Goal: Information Seeking & Learning: Learn about a topic

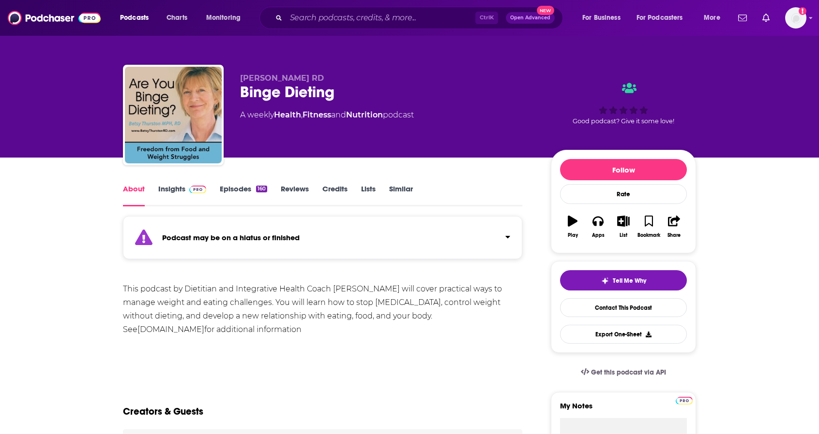
click at [172, 189] on link "Insights" at bounding box center [182, 195] width 48 height 22
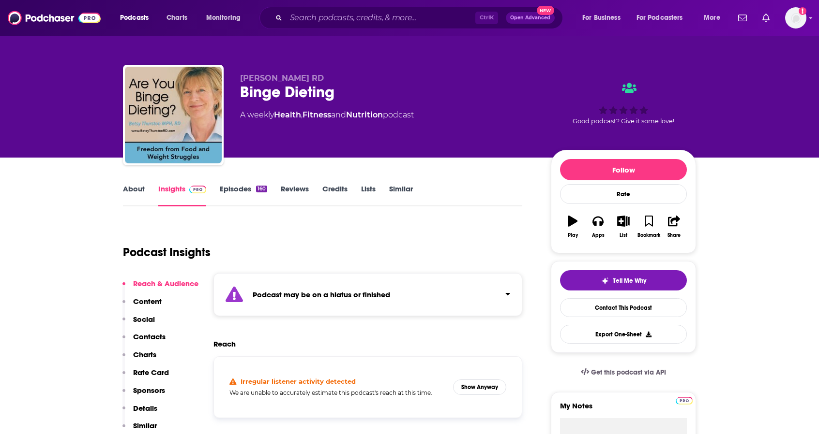
click at [509, 294] on icon "Click to expand status details" at bounding box center [507, 294] width 5 height 8
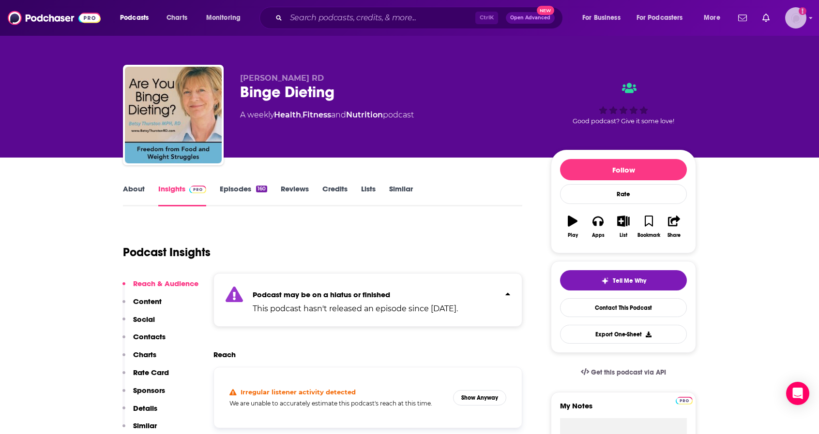
click at [811, 19] on icon "Show profile menu" at bounding box center [810, 18] width 4 height 6
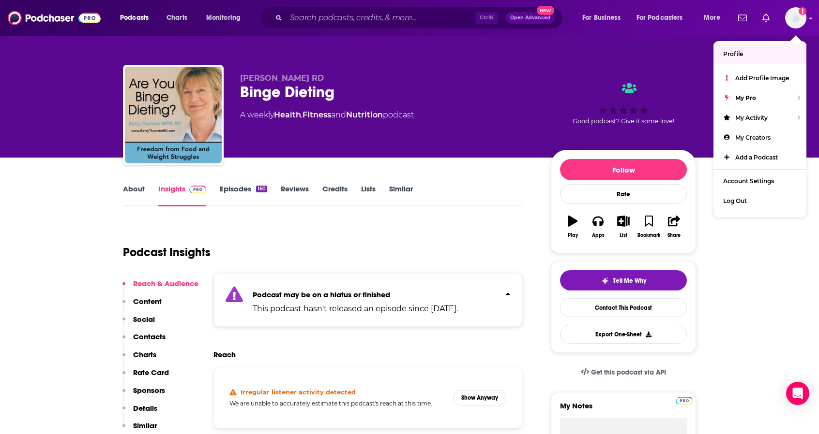
click at [137, 196] on link "About" at bounding box center [134, 195] width 22 height 22
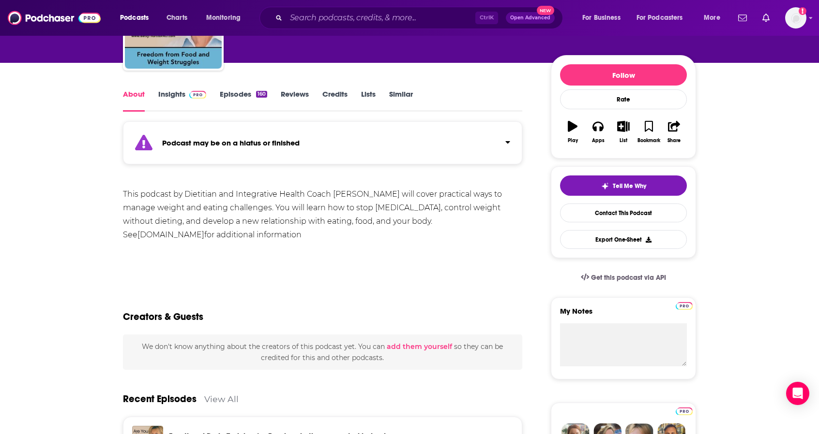
scroll to position [97, 0]
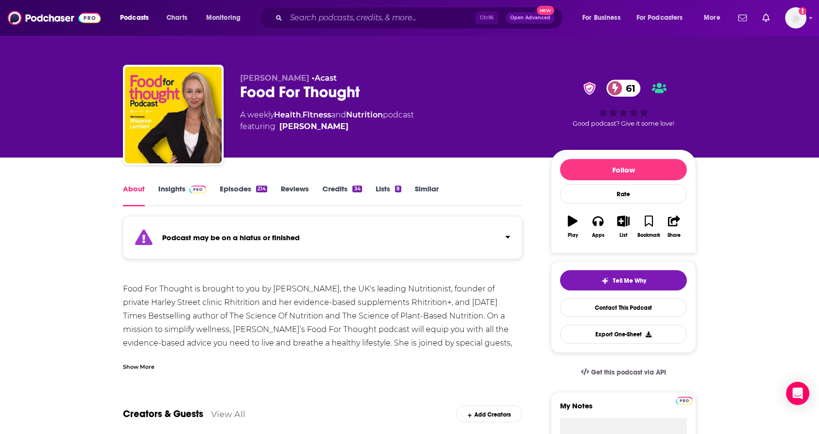
click at [169, 191] on link "Insights" at bounding box center [182, 195] width 48 height 22
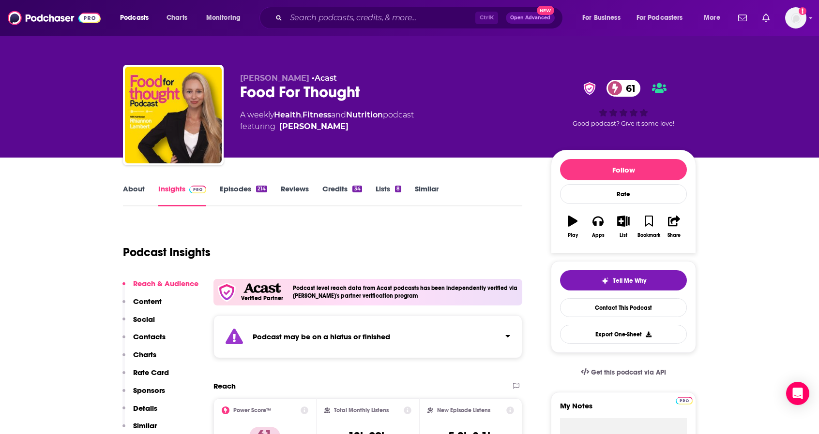
click at [513, 335] on div "Podcast may be on a hiatus or finished" at bounding box center [367, 336] width 309 height 43
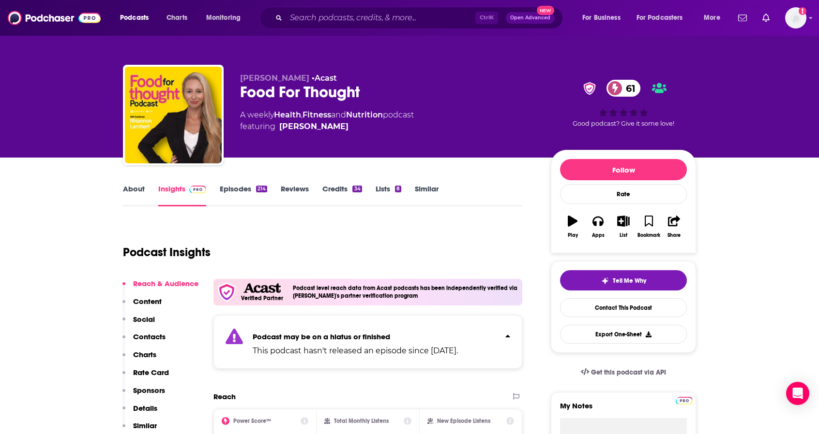
click at [137, 190] on link "About" at bounding box center [134, 195] width 22 height 22
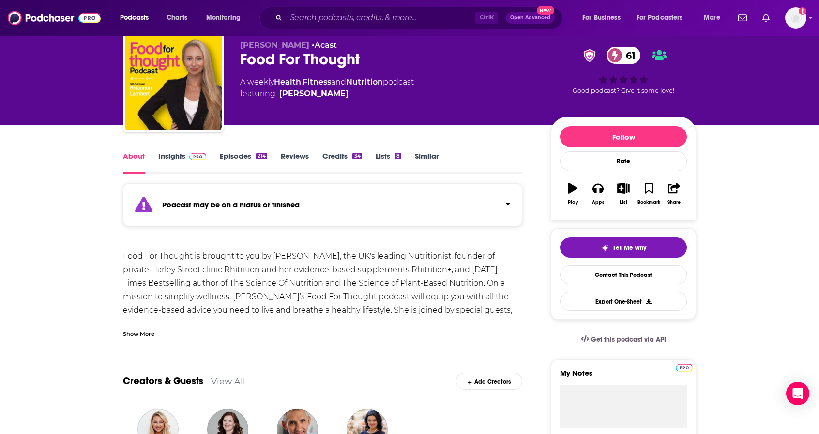
scroll to position [59, 0]
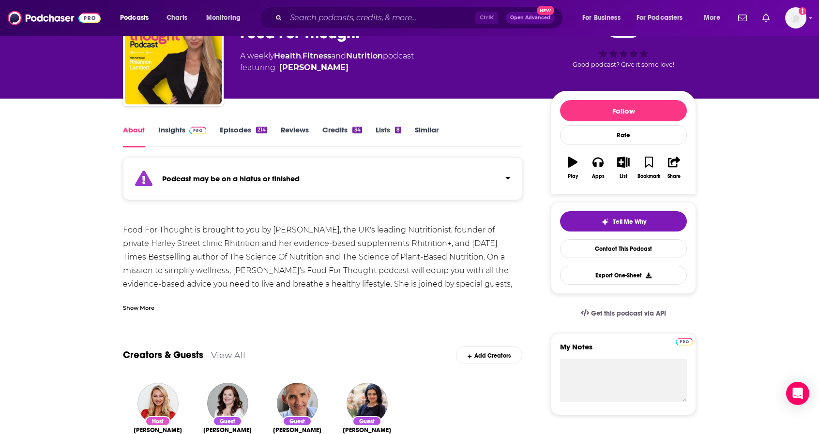
click at [144, 308] on div "Show More" at bounding box center [138, 307] width 31 height 9
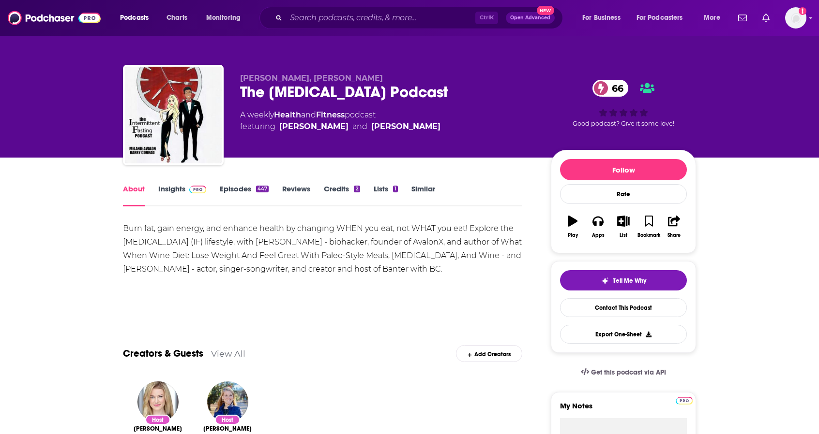
click at [172, 189] on link "Insights" at bounding box center [182, 195] width 48 height 22
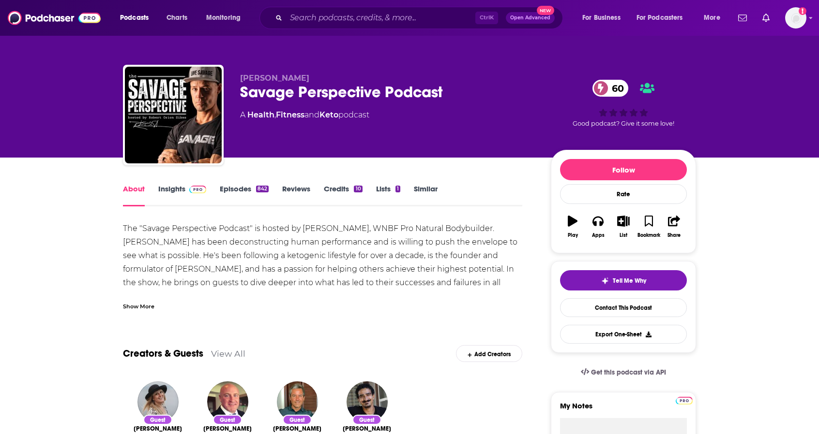
click at [174, 190] on link "Insights" at bounding box center [182, 195] width 48 height 22
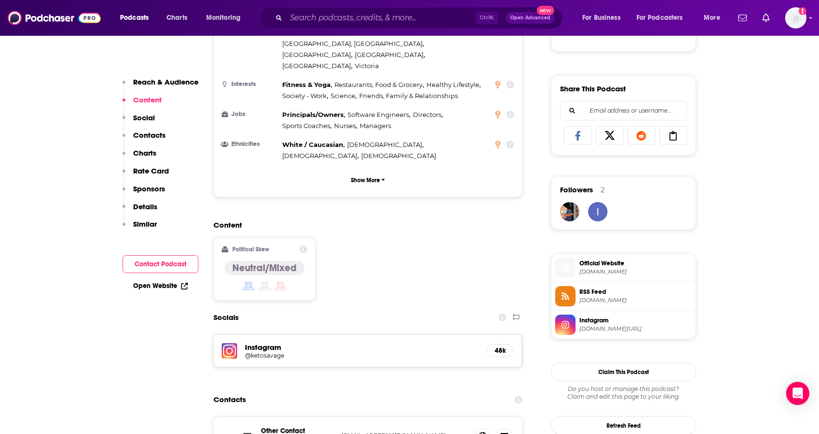
scroll to position [568, 0]
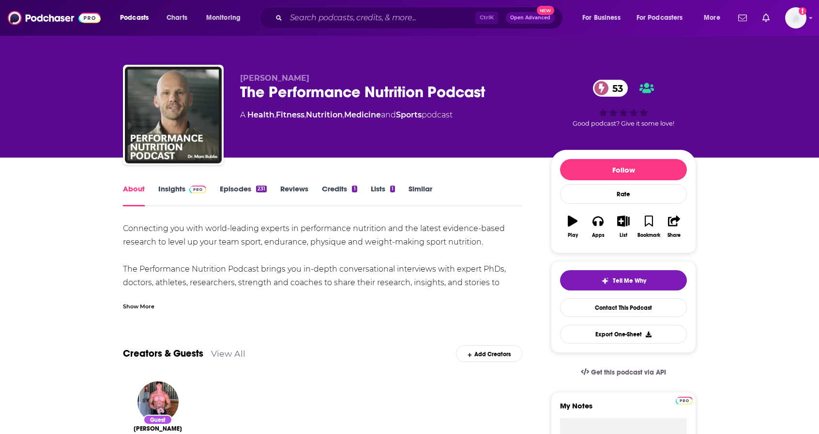
click at [182, 188] on link "Insights" at bounding box center [182, 195] width 48 height 22
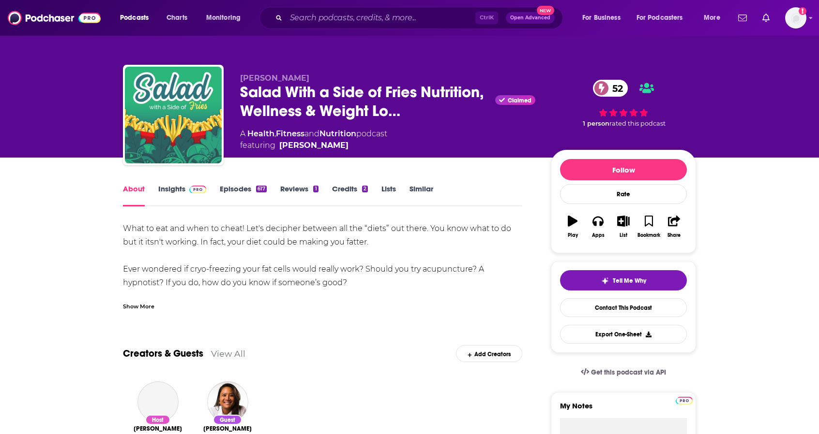
click at [176, 187] on link "Insights" at bounding box center [182, 195] width 48 height 22
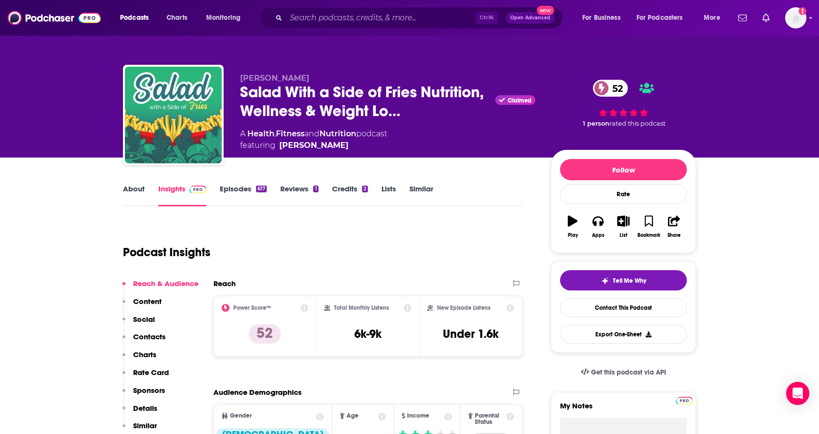
click at [136, 192] on link "About" at bounding box center [134, 195] width 22 height 22
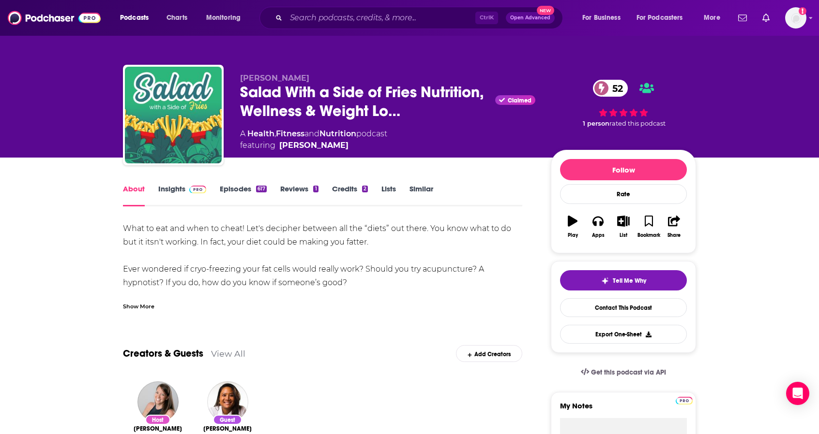
click at [150, 310] on div "Show More" at bounding box center [138, 305] width 31 height 9
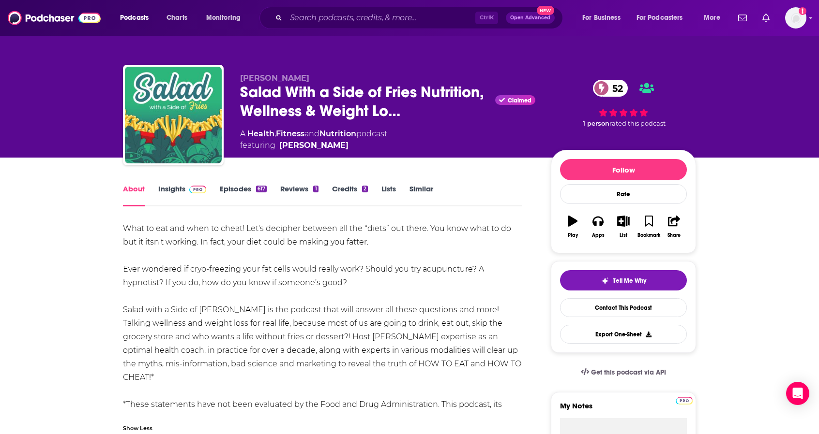
click at [179, 190] on link "Insights" at bounding box center [182, 195] width 48 height 22
